Goal: Navigation & Orientation: Find specific page/section

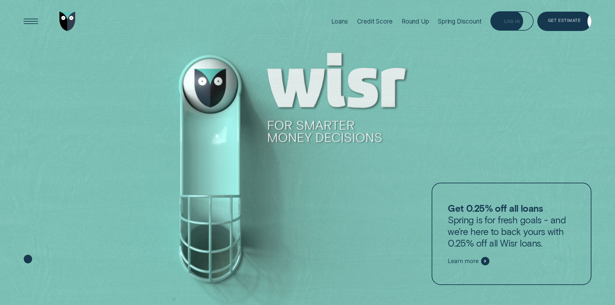
click at [510, 21] on div "Log in" at bounding box center [512, 22] width 16 height 4
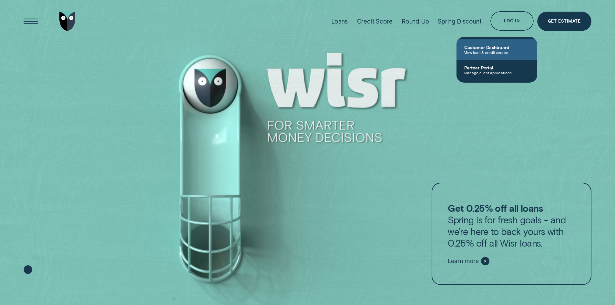
click at [479, 52] on span "View loan & credit scores" at bounding box center [496, 52] width 65 height 5
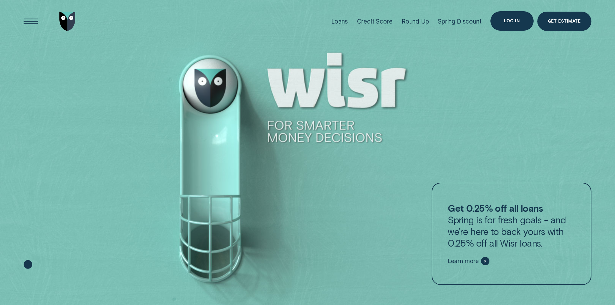
click at [511, 21] on div "Log in" at bounding box center [512, 21] width 16 height 4
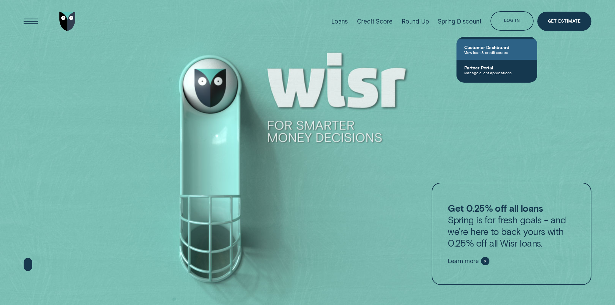
click at [485, 49] on span "Customer Dashboard" at bounding box center [496, 47] width 65 height 5
